Goal: Transaction & Acquisition: Subscribe to service/newsletter

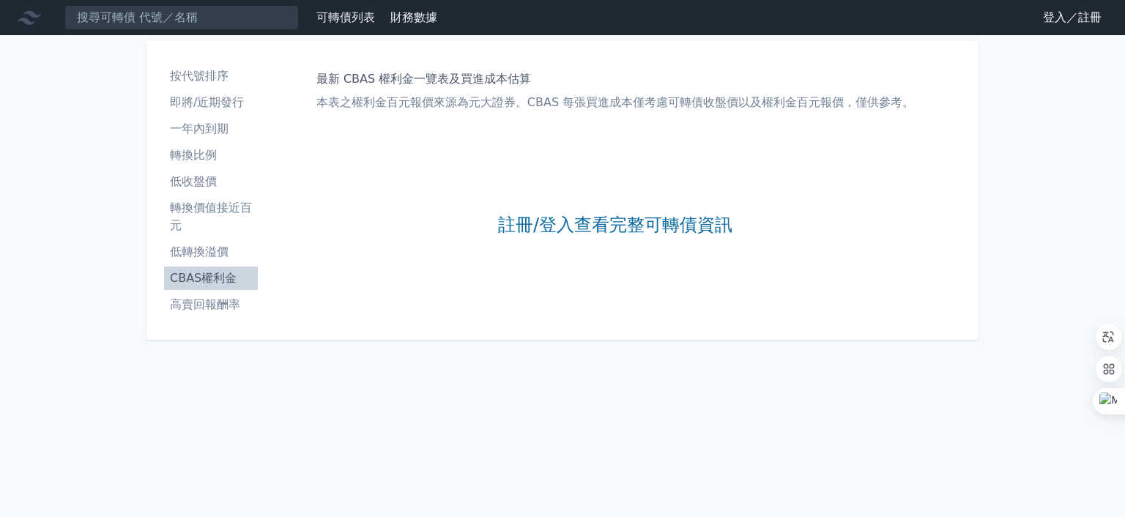
click at [1051, 17] on link "登入／註冊" at bounding box center [1072, 17] width 82 height 23
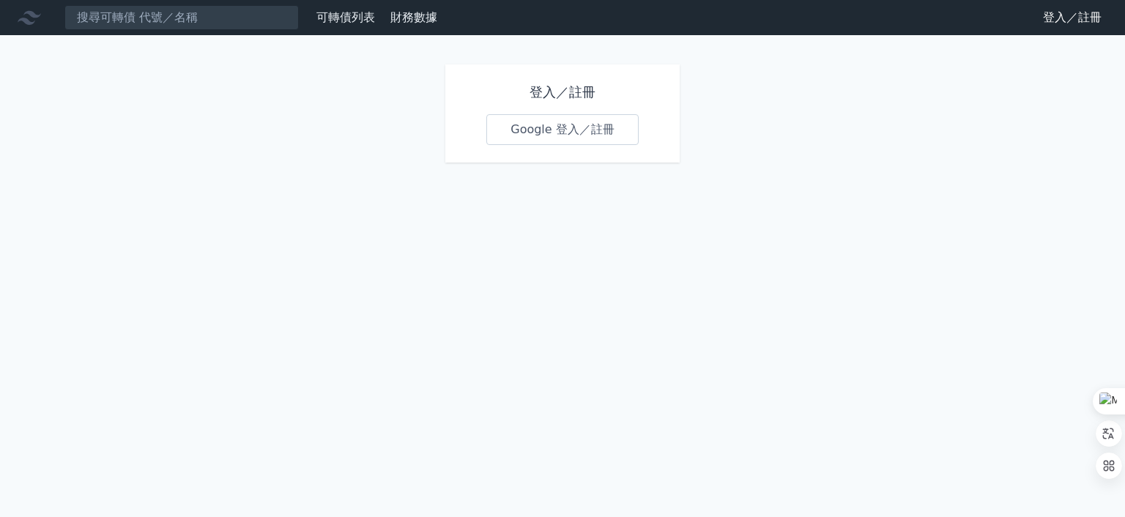
click at [563, 134] on link "Google 登入／註冊" at bounding box center [562, 129] width 152 height 31
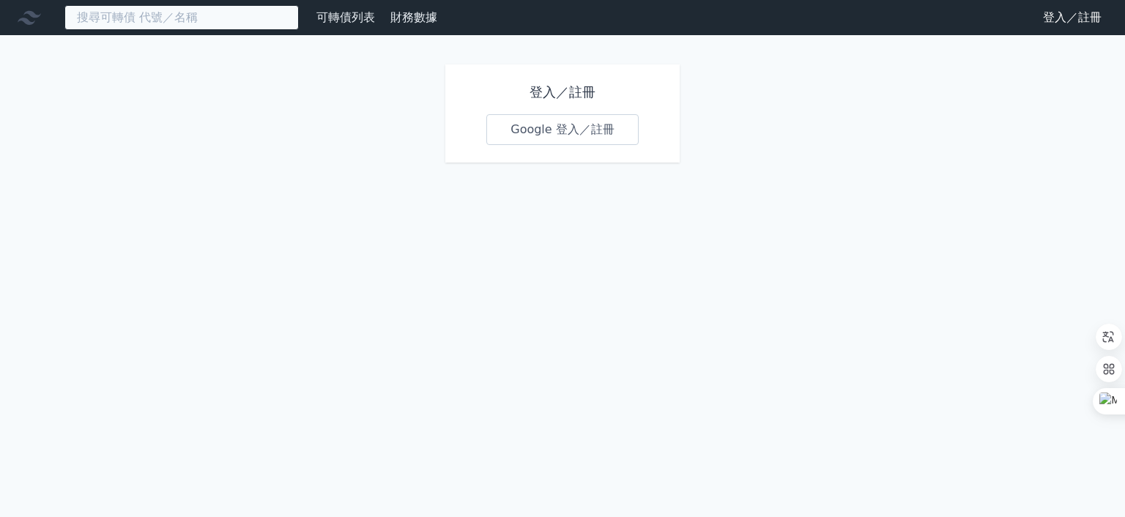
click at [212, 21] on input at bounding box center [181, 17] width 234 height 25
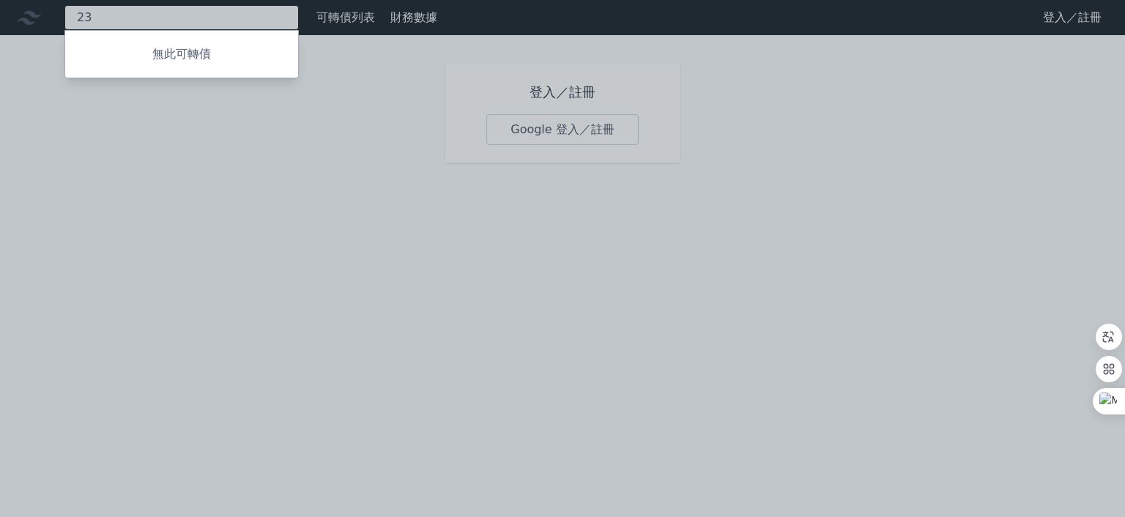
type input "2"
